Goal: Navigation & Orientation: Find specific page/section

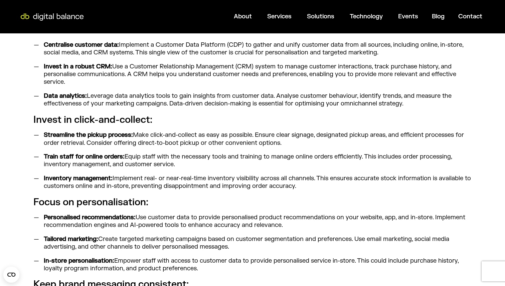
scroll to position [547, 0]
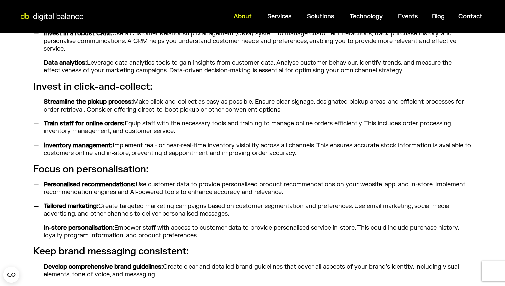
click at [247, 18] on span "About" at bounding box center [243, 17] width 18 height 8
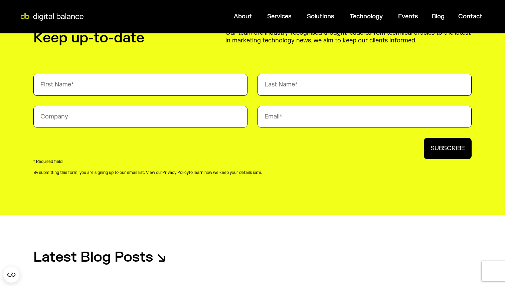
scroll to position [1085, 0]
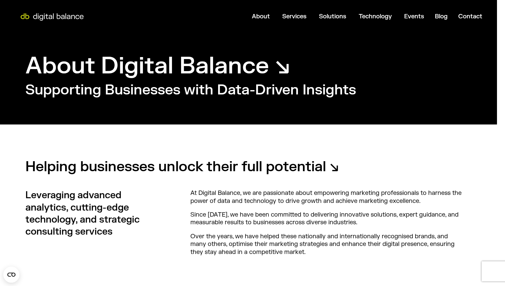
scroll to position [0, 8]
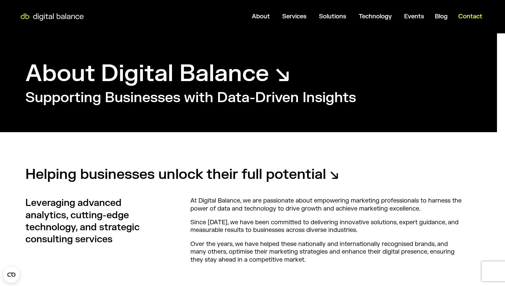
click at [477, 17] on span "Contact" at bounding box center [470, 17] width 24 height 8
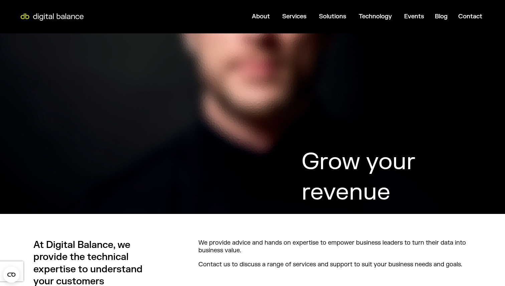
scroll to position [86, 0]
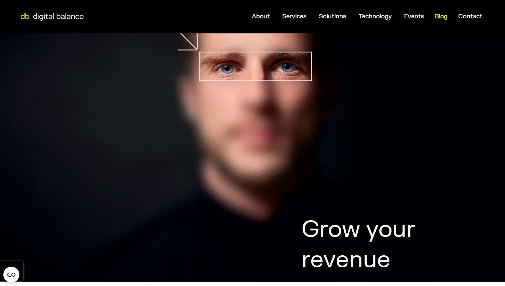
click at [442, 18] on span "Blog" at bounding box center [441, 17] width 13 height 8
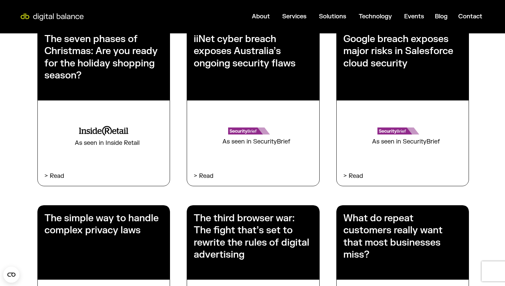
scroll to position [148, 0]
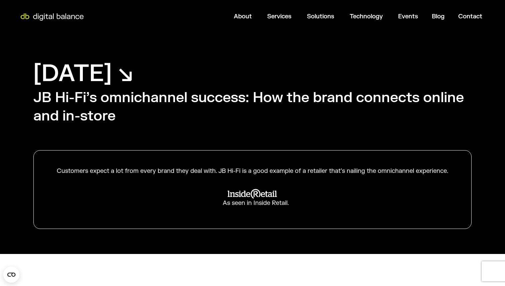
click at [116, 104] on h2 "JB Hi-Fi’s omnichannel success: How the brand connects online and in-store" at bounding box center [252, 107] width 438 height 36
